Goal: Task Accomplishment & Management: Manage account settings

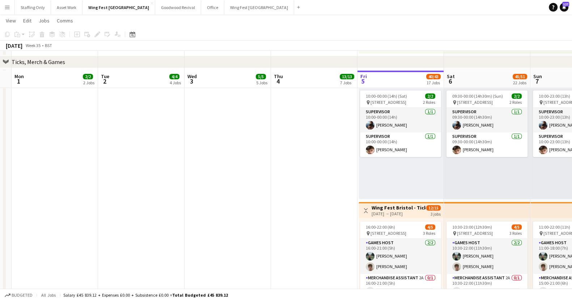
scroll to position [949, 0]
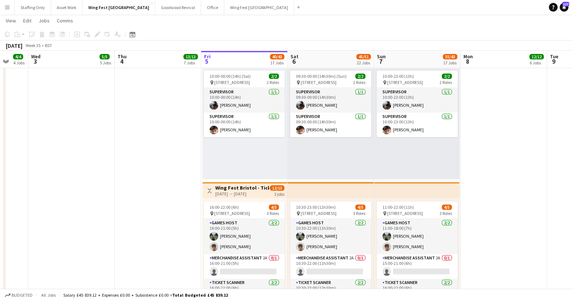
drag, startPoint x: 261, startPoint y: 197, endPoint x: 141, endPoint y: 192, distance: 120.1
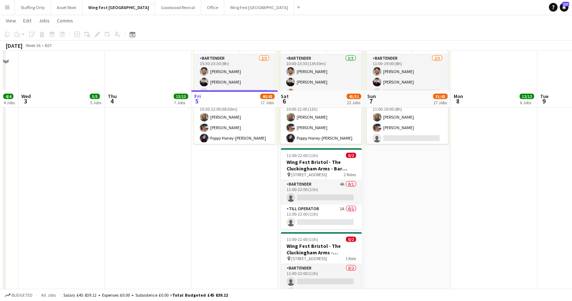
scroll to position [2419, 0]
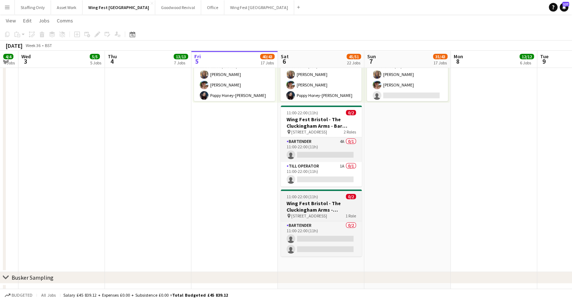
click at [293, 203] on h3 "Wing Fest Bristol - The Cluckingham Arms - Container Bar" at bounding box center [321, 206] width 81 height 13
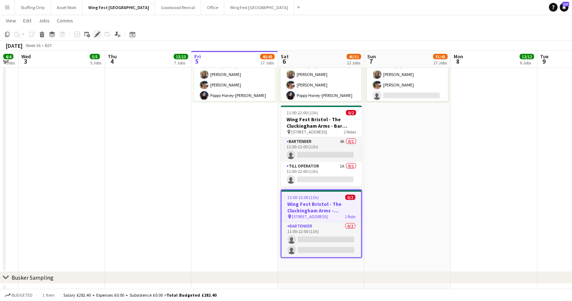
click at [98, 35] on icon "Edit" at bounding box center [97, 34] width 6 height 6
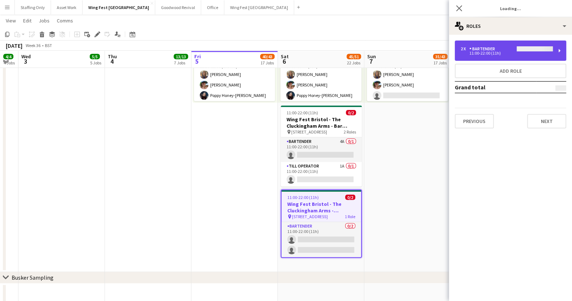
click at [485, 51] on div "Bartender" at bounding box center [483, 48] width 29 height 5
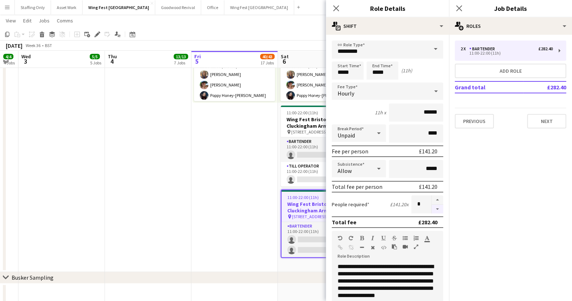
click at [431, 206] on button "button" at bounding box center [437, 209] width 12 height 9
type input "*"
click at [457, 8] on icon "Close pop-in" at bounding box center [458, 8] width 7 height 7
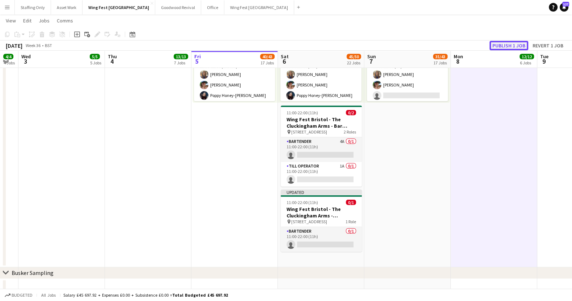
click at [499, 44] on button "Publish 1 job" at bounding box center [508, 45] width 39 height 9
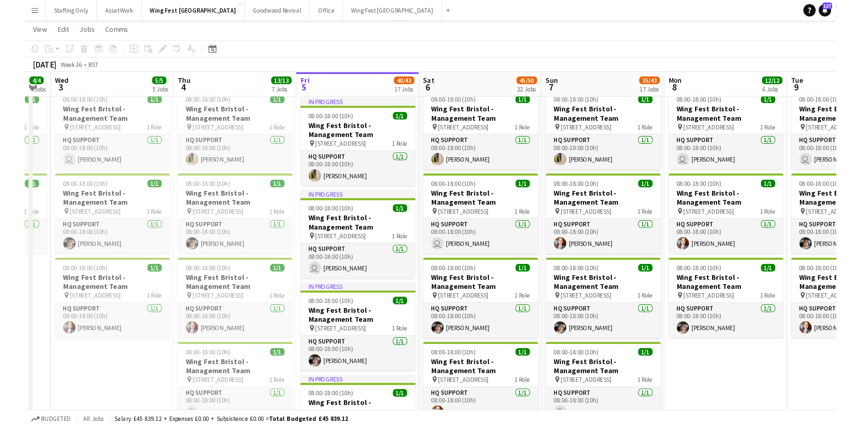
scroll to position [0, 241]
